Goal: Task Accomplishment & Management: Manage account settings

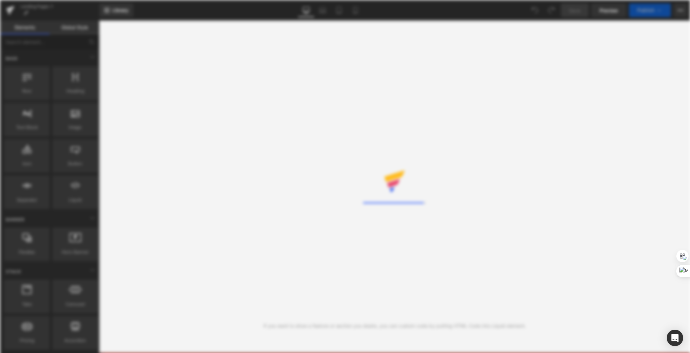
click at [513, 127] on div "Rendering Content" at bounding box center [345, 176] width 690 height 353
click at [644, 282] on div "Rendering Content" at bounding box center [345, 176] width 690 height 353
drag, startPoint x: 644, startPoint y: 282, endPoint x: 628, endPoint y: 284, distance: 16.6
click at [644, 282] on div "Rendering Content" at bounding box center [345, 176] width 690 height 353
drag, startPoint x: 628, startPoint y: 284, endPoint x: 510, endPoint y: 272, distance: 117.7
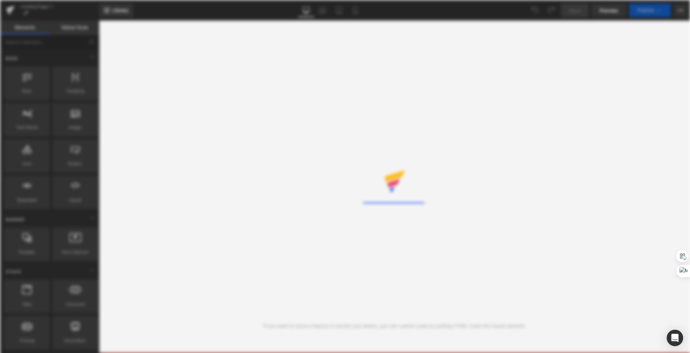
click at [521, 276] on div "Rendering Content" at bounding box center [345, 176] width 690 height 353
drag, startPoint x: 453, startPoint y: 242, endPoint x: 430, endPoint y: 215, distance: 34.8
click at [445, 234] on div "Rendering Content" at bounding box center [345, 176] width 690 height 353
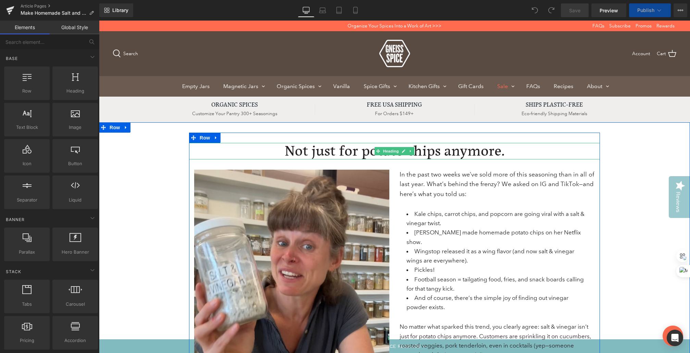
click at [422, 150] on h1 "Not just for potato chips anymore." at bounding box center [394, 151] width 411 height 16
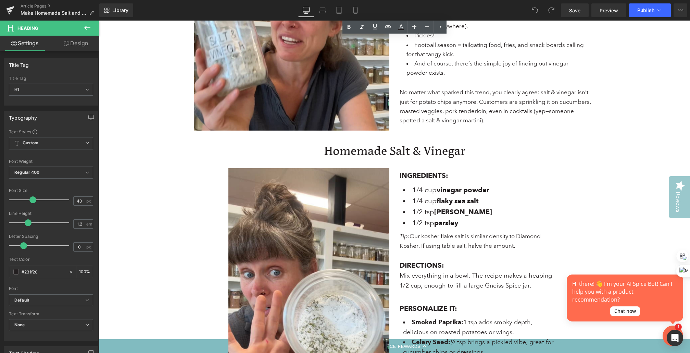
scroll to position [233, 0]
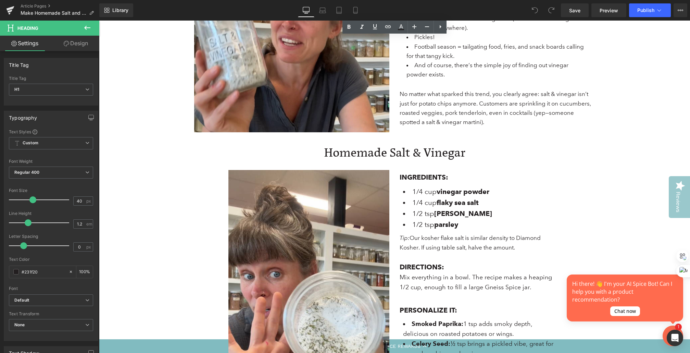
click at [394, 152] on div "Homemade Salt & Vinegar Heading" at bounding box center [394, 153] width 401 height 14
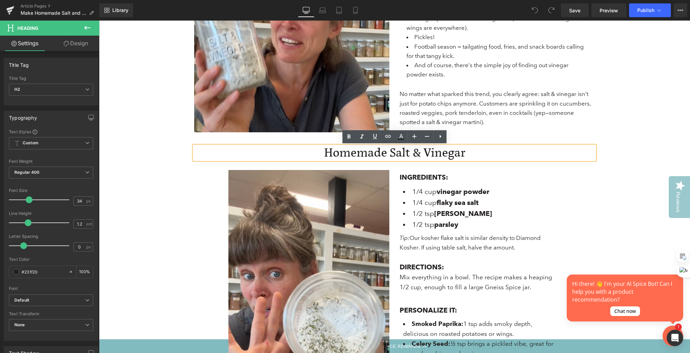
click at [463, 154] on h2 "Homemade Salt & Vinegar" at bounding box center [394, 153] width 401 height 14
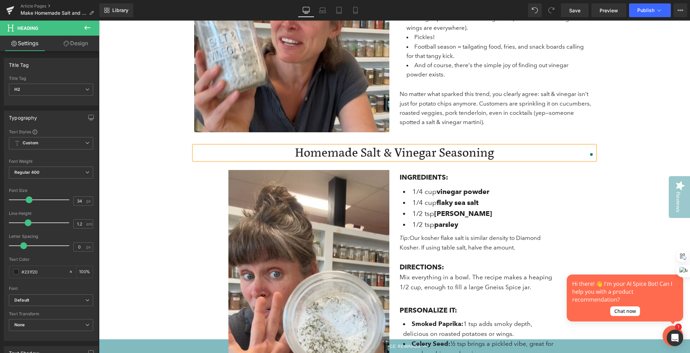
scroll to position [233, 0]
click at [340, 151] on h2 "Homemade Salt & Vinegar Seasoning" at bounding box center [394, 153] width 401 height 14
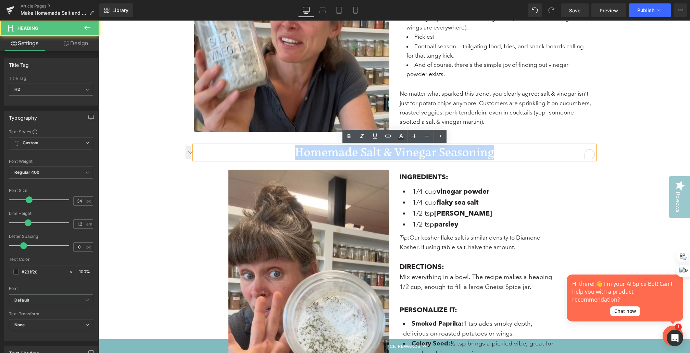
drag, startPoint x: 489, startPoint y: 154, endPoint x: 271, endPoint y: 148, distance: 218.3
click at [271, 148] on h2 "Homemade Salt & Vinegar Seasoning" at bounding box center [394, 153] width 401 height 14
copy h2 "Homemade Salt & Vinegar Seasoning"
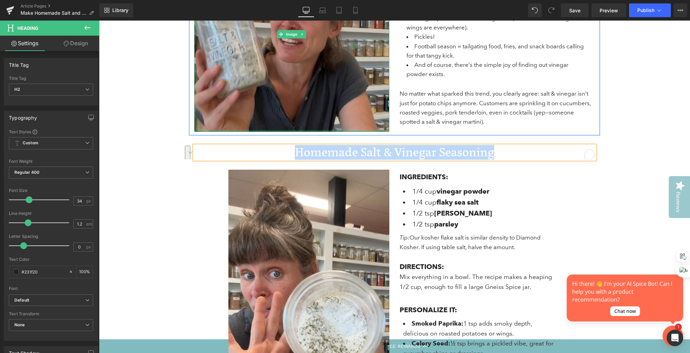
scroll to position [0, 0]
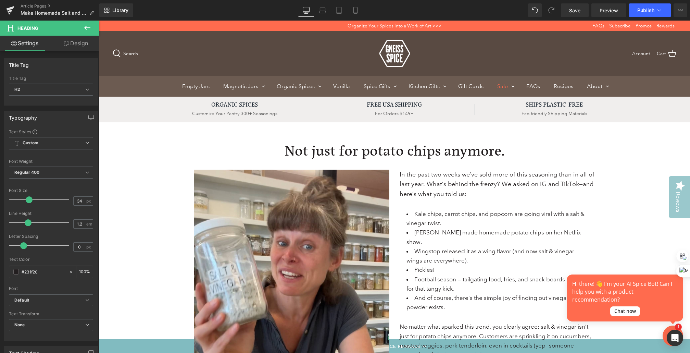
click at [345, 148] on h1 "Not just for potato chips anymore." at bounding box center [394, 151] width 411 height 16
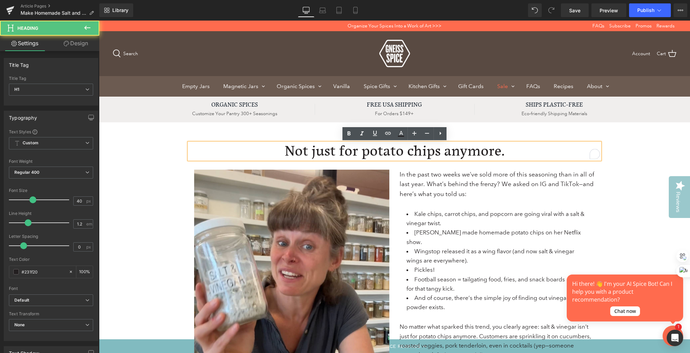
click at [284, 149] on h1 "Not just for potato chips anymore." at bounding box center [394, 151] width 411 height 16
paste div "To enrich screen reader interactions, please activate Accessibility in Grammarl…"
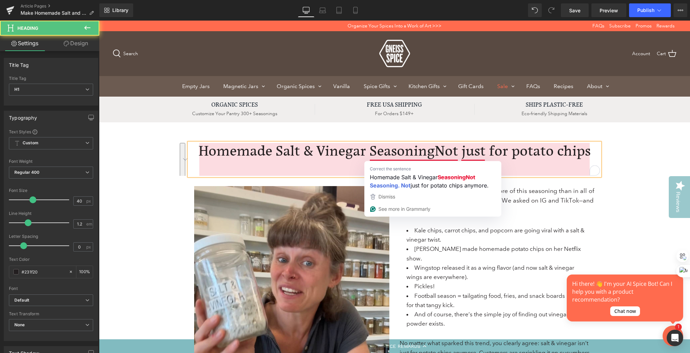
drag, startPoint x: 409, startPoint y: 165, endPoint x: 438, endPoint y: 154, distance: 31.1
click at [438, 154] on h1 "Homemade Salt & Vinegar SeasoningNot just for potato chips anymore." at bounding box center [394, 159] width 411 height 33
copy h1 "Not just for potato chips anymore."
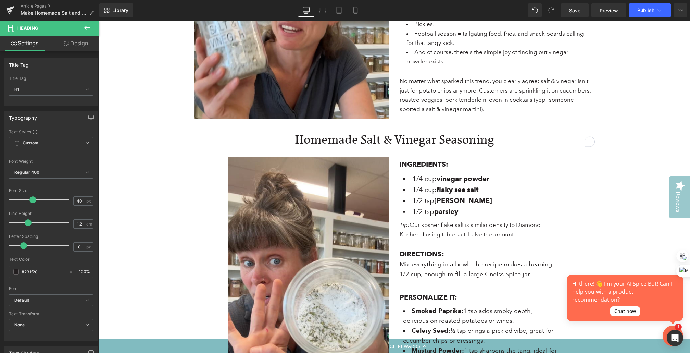
scroll to position [239, 0]
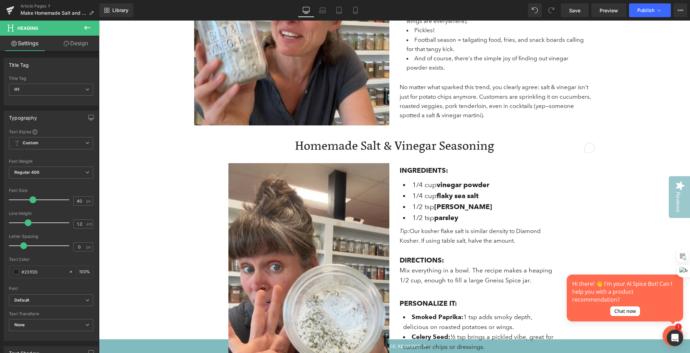
click at [356, 146] on h2 "Homemade Salt & Vinegar Seasoning" at bounding box center [394, 146] width 401 height 14
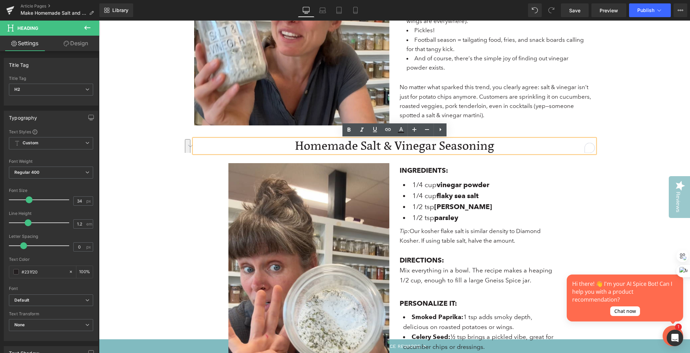
drag, startPoint x: 451, startPoint y: 144, endPoint x: 291, endPoint y: 145, distance: 160.0
click at [291, 145] on h2 "Homemade Salt & Vinegar Seasoning" at bounding box center [394, 146] width 401 height 14
copy h2 "Homemade Salt & Vinegar Seasoning"
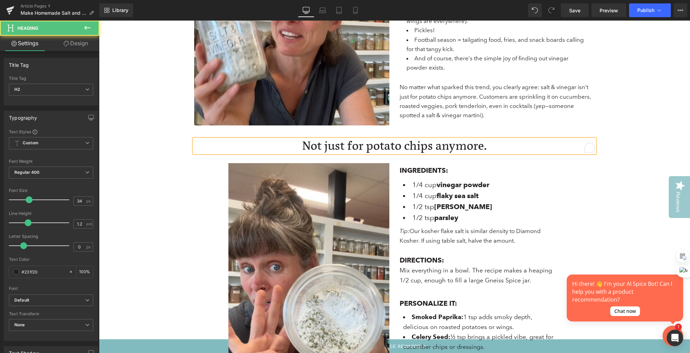
drag, startPoint x: 511, startPoint y: 145, endPoint x: 242, endPoint y: 125, distance: 269.7
copy h2 "Not just for potato chips anymore."
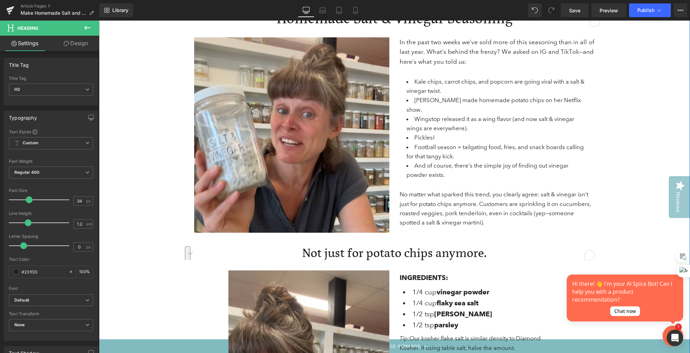
scroll to position [0, 0]
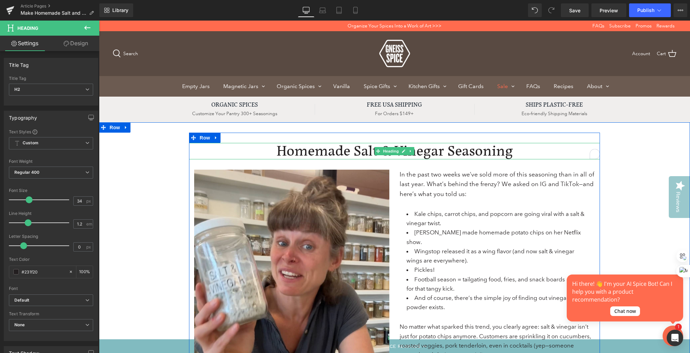
click at [302, 152] on h1 "Homemade Salt & Vinegar Seasoning" at bounding box center [394, 151] width 411 height 16
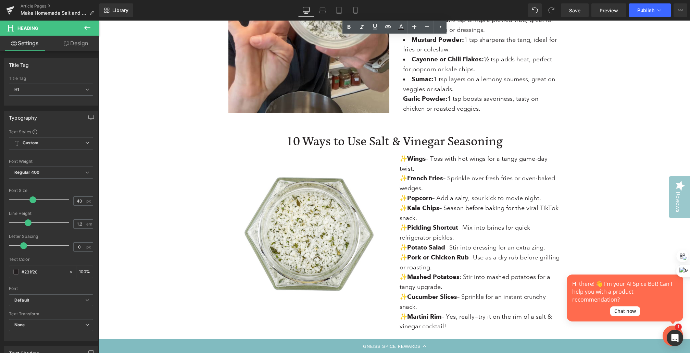
scroll to position [561, 0]
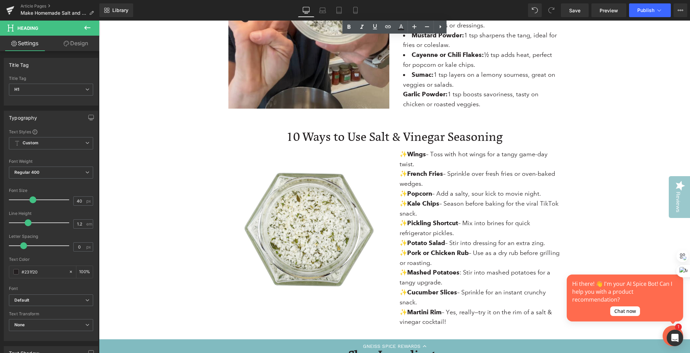
click at [312, 138] on h2 "10 Ways to Use Salt & Vinegar Seasoning" at bounding box center [394, 137] width 401 height 14
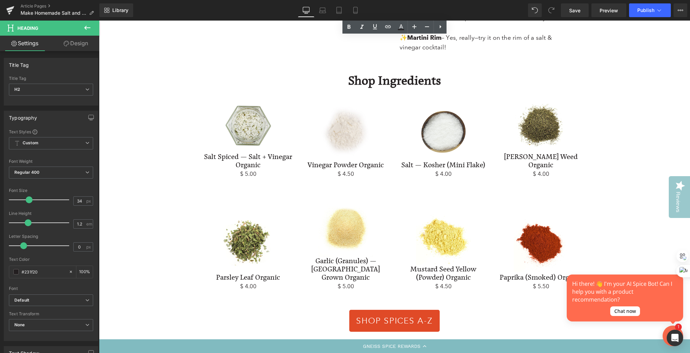
scroll to position [854, 0]
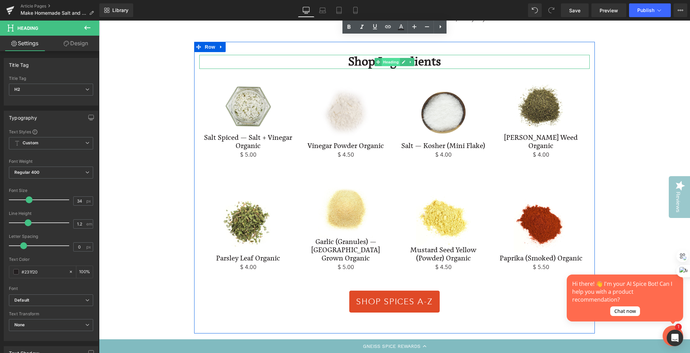
click at [383, 61] on span "Heading" at bounding box center [391, 62] width 19 height 8
click at [355, 63] on strong "Shop Ingredients" at bounding box center [394, 61] width 93 height 15
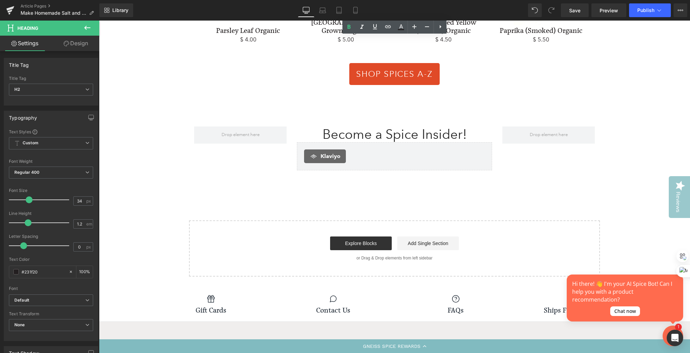
scroll to position [1100, 0]
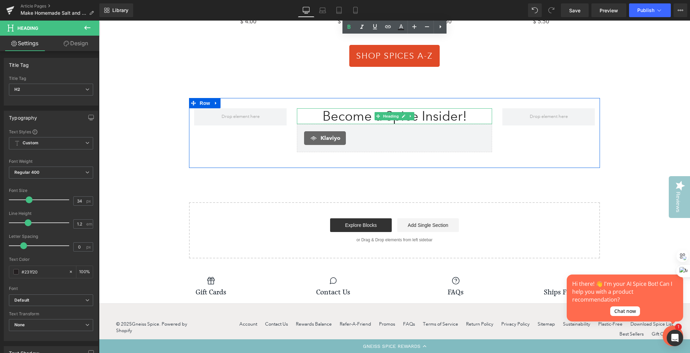
click at [345, 108] on div "Become a Spice Insider!" at bounding box center [394, 116] width 195 height 16
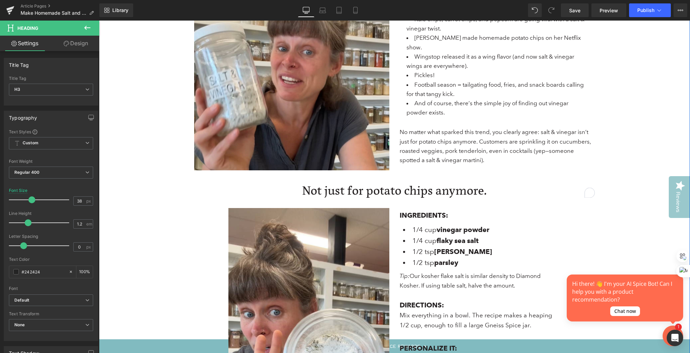
scroll to position [0, 0]
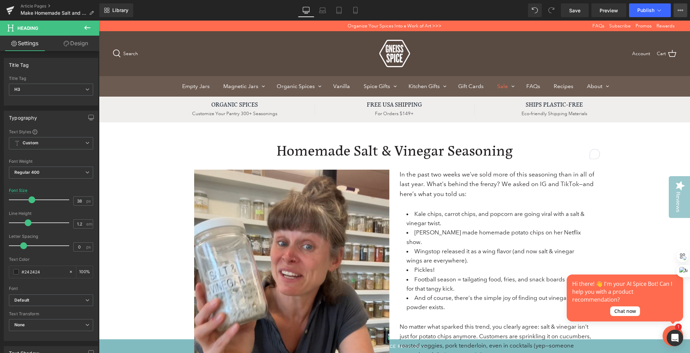
click at [681, 8] on icon at bounding box center [680, 10] width 5 height 5
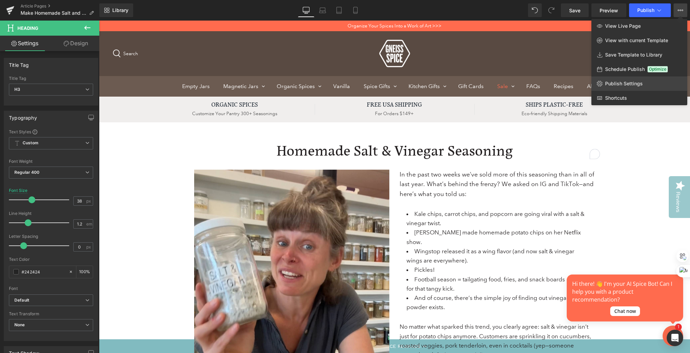
click at [639, 85] on span "Publish Settings" at bounding box center [624, 84] width 38 height 6
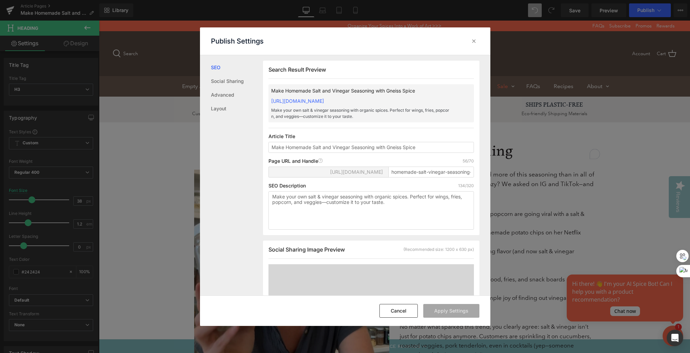
scroll to position [0, 0]
click at [272, 152] on input "Make Homemade Salt and Vinegar Seasoning with Gneiss Spice" at bounding box center [372, 146] width 206 height 11
type input "How to Make Homemade Salt and Vinegar Seasoning with Gneiss Spice"
click at [448, 309] on button "Apply Settings" at bounding box center [451, 311] width 56 height 14
click at [472, 41] on icon at bounding box center [474, 41] width 7 height 7
